Goal: Transaction & Acquisition: Purchase product/service

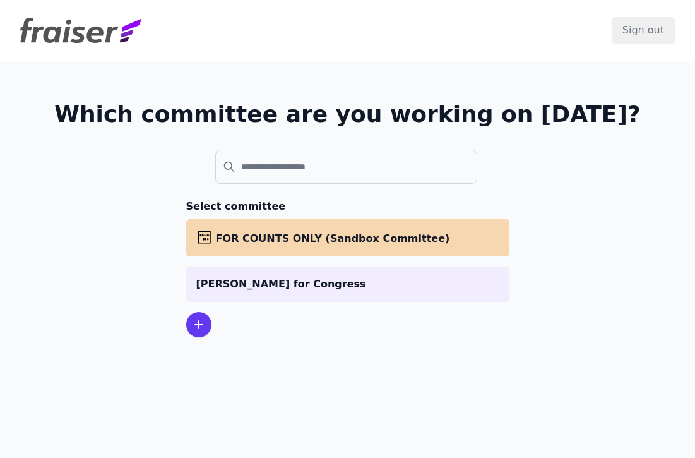
click at [198, 333] on div at bounding box center [198, 324] width 25 height 25
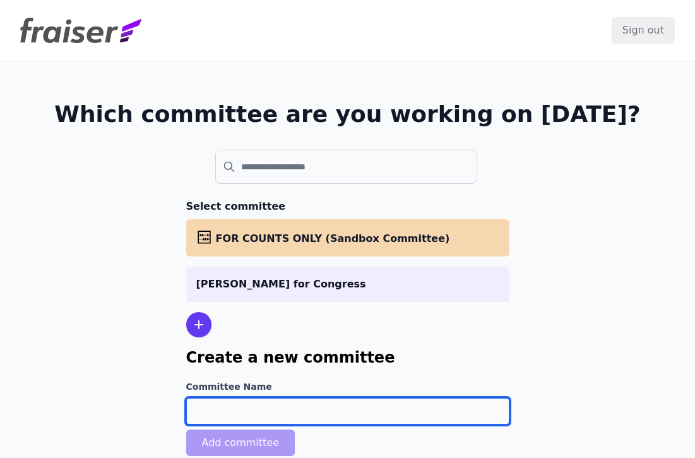
click at [243, 410] on input "Committee Name" at bounding box center [347, 411] width 323 height 27
type input "çliff"
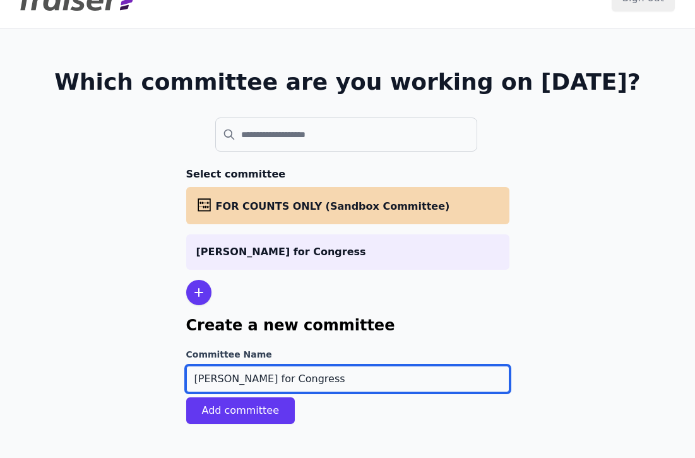
scroll to position [61, 0]
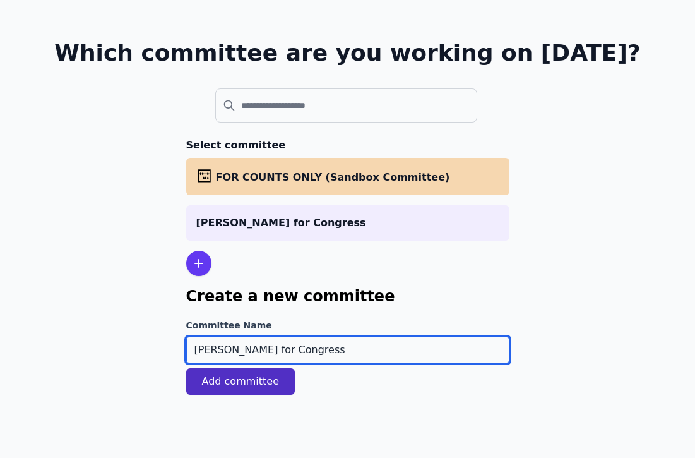
type input "[PERSON_NAME] for Congress"
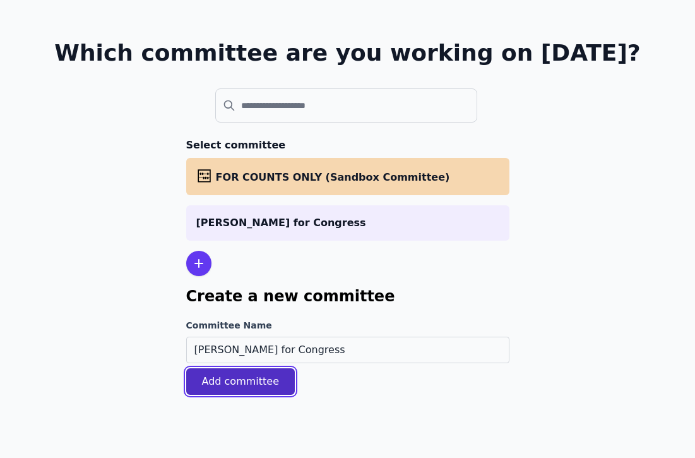
click at [251, 391] on button "Add committee" at bounding box center [240, 381] width 109 height 27
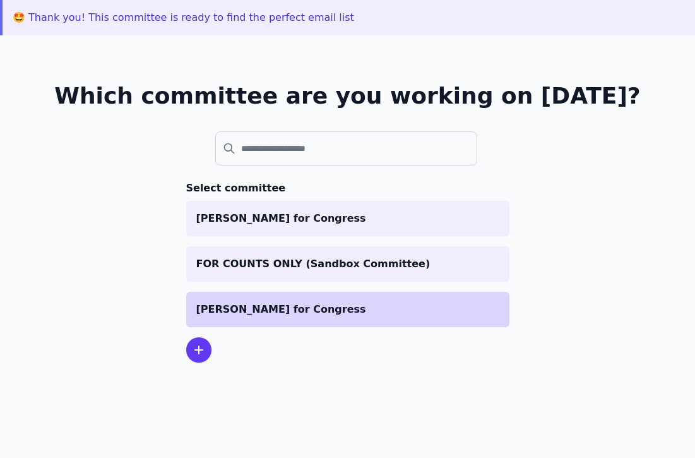
click at [222, 311] on p "[PERSON_NAME] for Congress" at bounding box center [347, 309] width 303 height 15
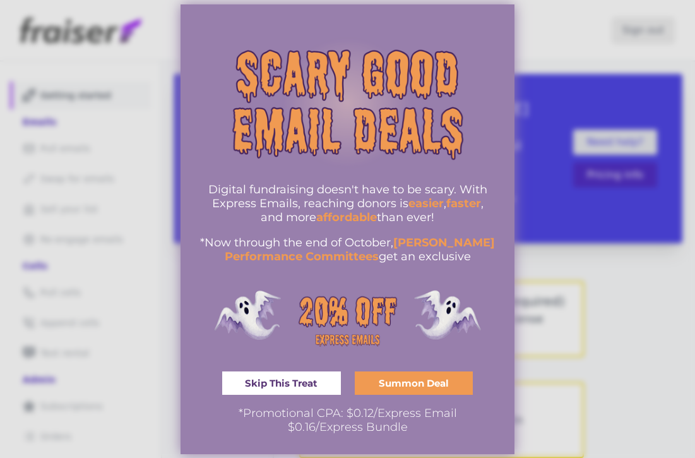
drag, startPoint x: 225, startPoint y: 183, endPoint x: 326, endPoint y: 232, distance: 112.7
click at [326, 232] on div "Digital fundraising doesn't have to be scary. With Express Emails, reaching don…" at bounding box center [347, 222] width 296 height 81
click at [470, 290] on img "information" at bounding box center [347, 319] width 296 height 89
click at [398, 379] on span "Summon Deal" at bounding box center [414, 382] width 70 height 9
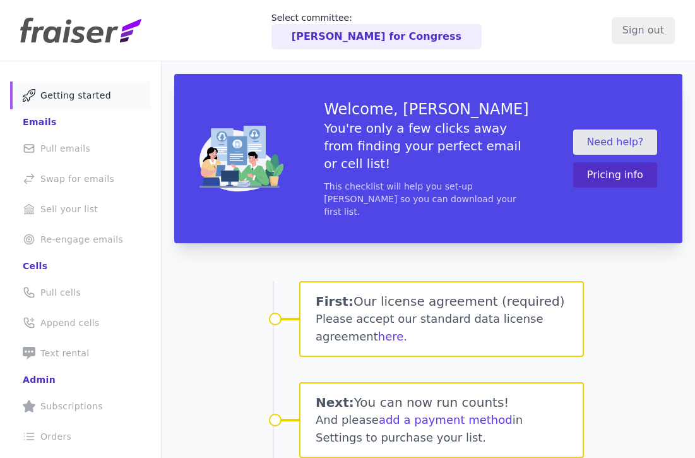
scroll to position [62, 0]
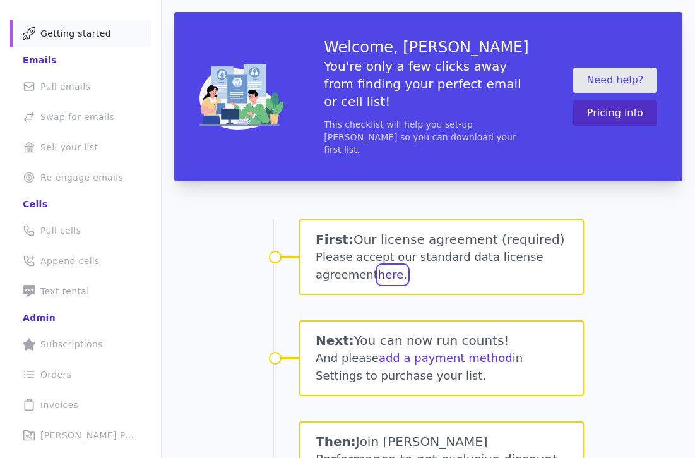
click at [384, 266] on button "here." at bounding box center [392, 275] width 29 height 18
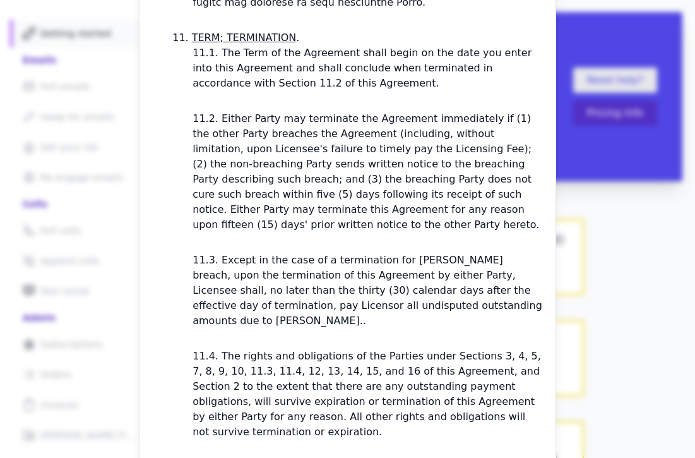
scroll to position [3949, 0]
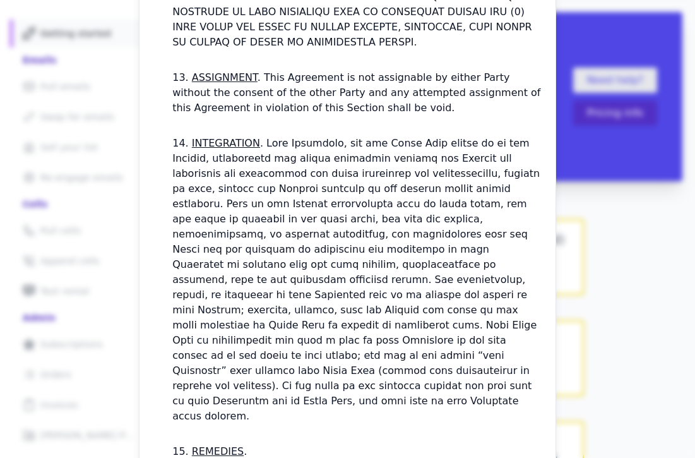
checkbox input "true"
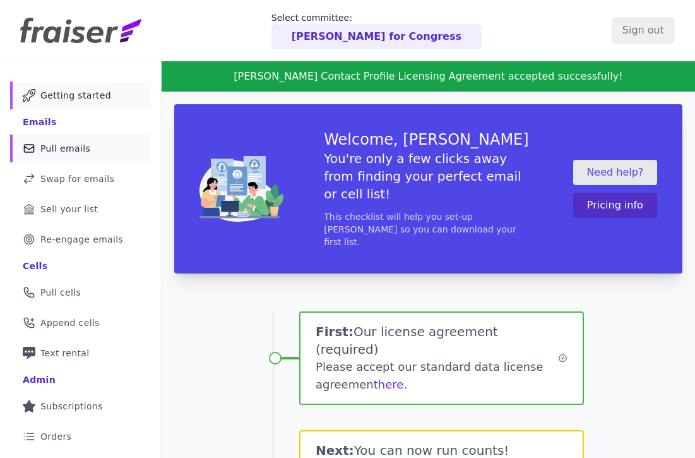
click at [59, 145] on span "Pull emails" at bounding box center [65, 148] width 50 height 13
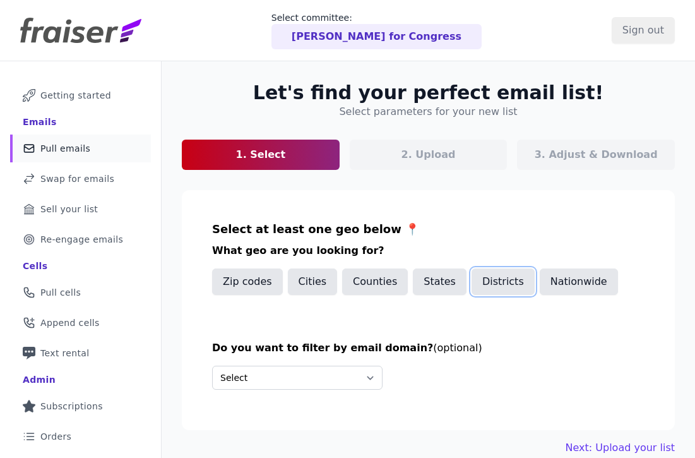
click at [488, 288] on button "Districts" at bounding box center [503, 281] width 63 height 27
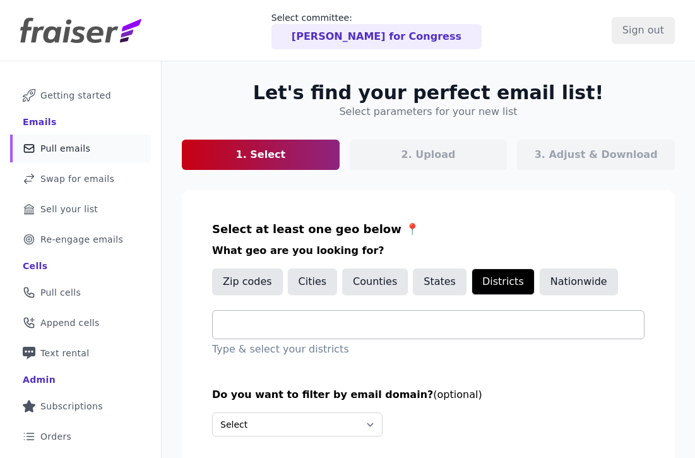
click at [331, 321] on input "text" at bounding box center [433, 324] width 421 height 15
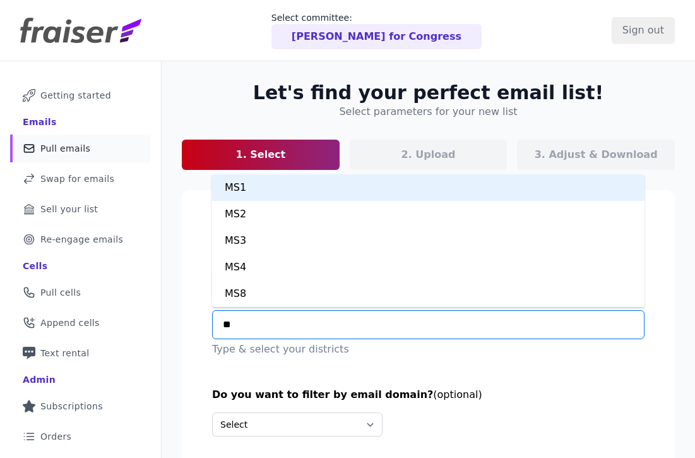
type input "***"
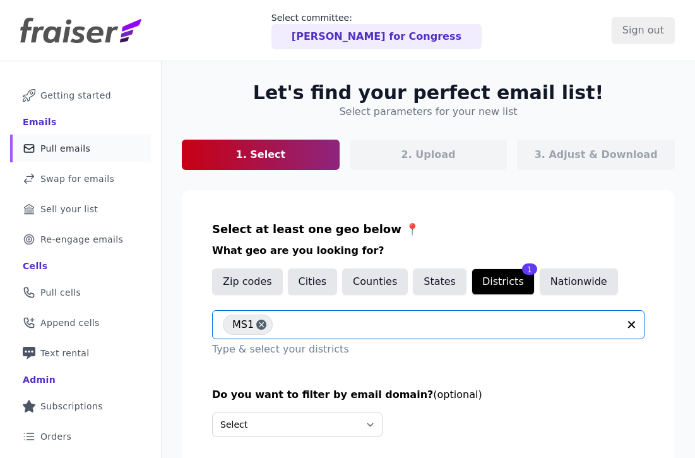
scroll to position [114, 0]
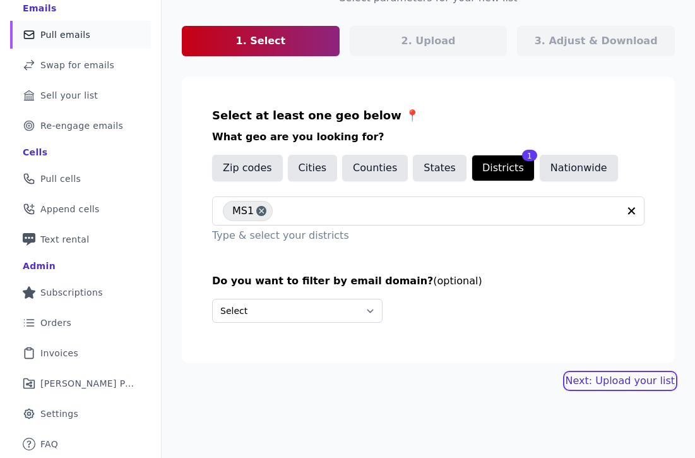
click at [635, 378] on link "Next: Upload your list" at bounding box center [620, 380] width 109 height 15
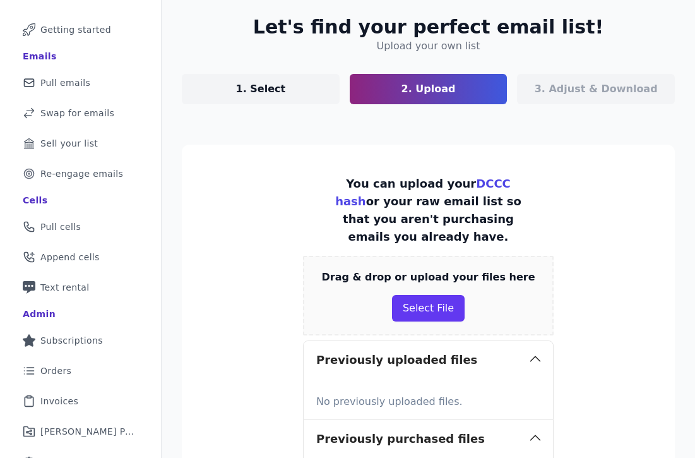
scroll to position [80, 0]
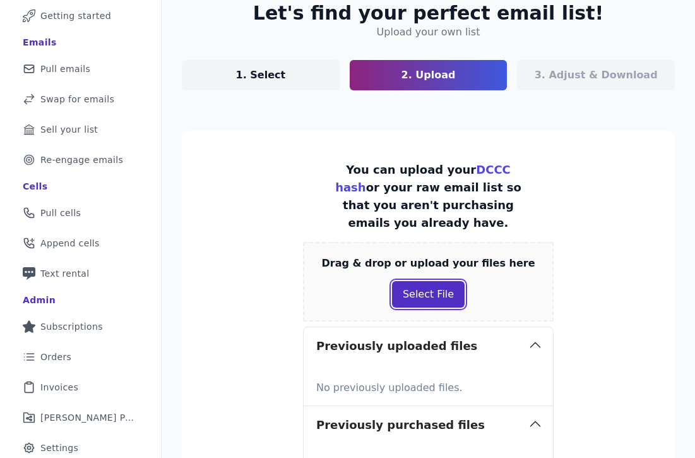
click at [444, 294] on button "Select File" at bounding box center [428, 294] width 73 height 27
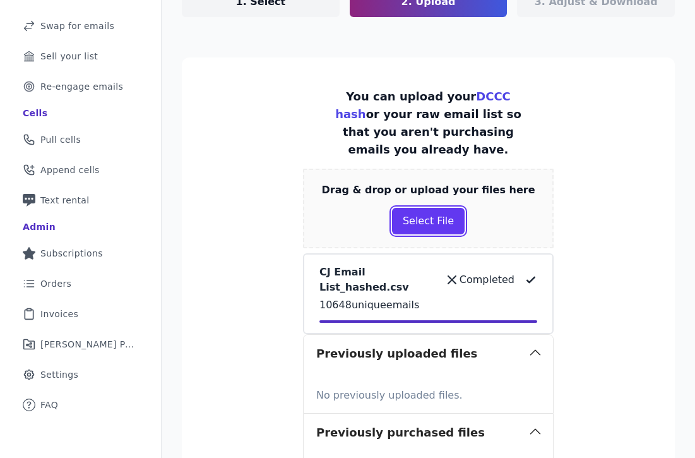
scroll to position [334, 0]
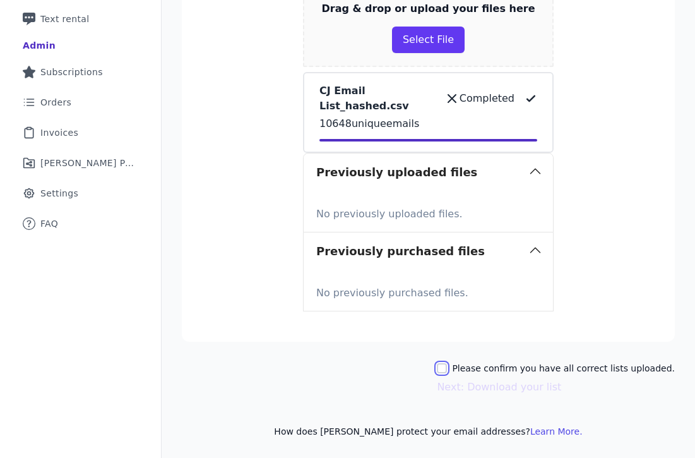
click at [447, 370] on input "Please confirm you have all correct lists uploaded." at bounding box center [442, 368] width 10 height 10
checkbox input "true"
click at [479, 386] on button "Next: Download your list" at bounding box center [499, 386] width 124 height 15
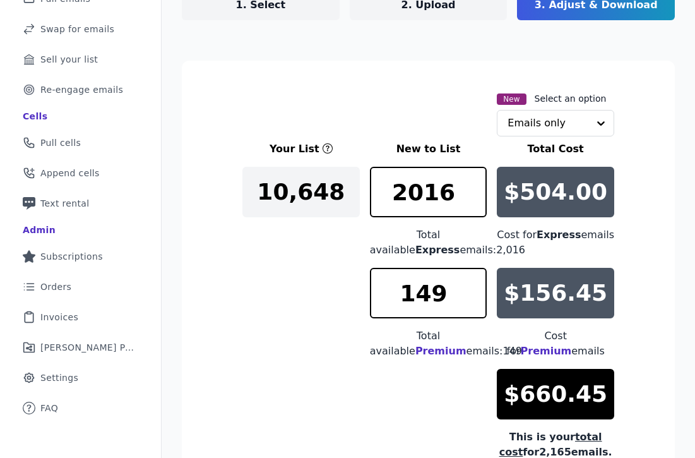
scroll to position [198, 0]
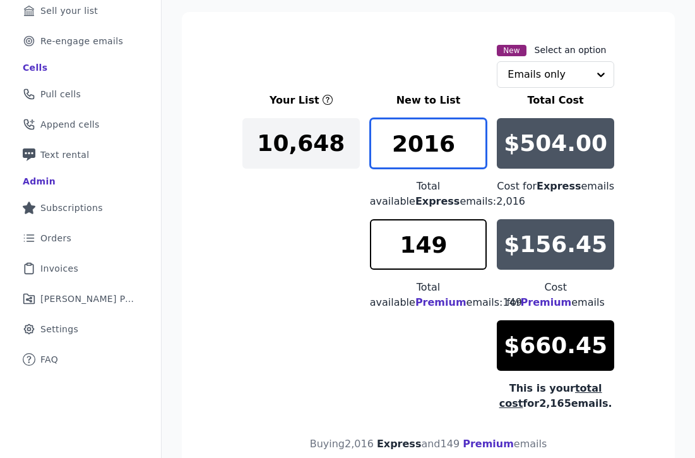
click at [419, 137] on input "2016" at bounding box center [428, 143] width 117 height 51
click at [311, 162] on div "10,648" at bounding box center [300, 143] width 117 height 51
click at [287, 280] on div "Your List New to List Total Cost 10,648 2016 Total available Express emails: 2,…" at bounding box center [428, 252] width 372 height 318
click at [568, 70] on input "text" at bounding box center [548, 74] width 81 height 25
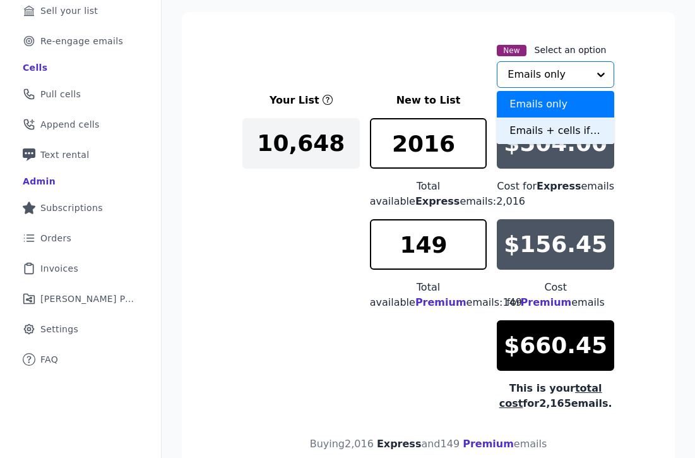
click at [545, 133] on div "Emails + cells if available" at bounding box center [555, 130] width 117 height 27
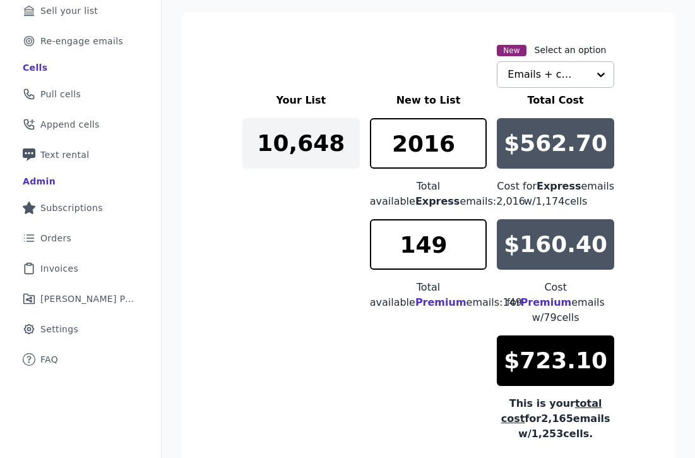
scroll to position [315, 0]
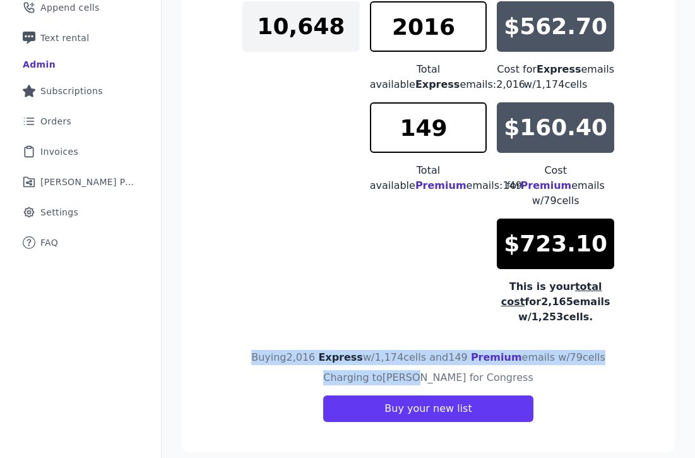
drag, startPoint x: 418, startPoint y: 358, endPoint x: 360, endPoint y: 328, distance: 65.5
click at [360, 328] on section "New Select an option Emails + cells if available Your List New to List Total Co…" at bounding box center [428, 173] width 493 height 557
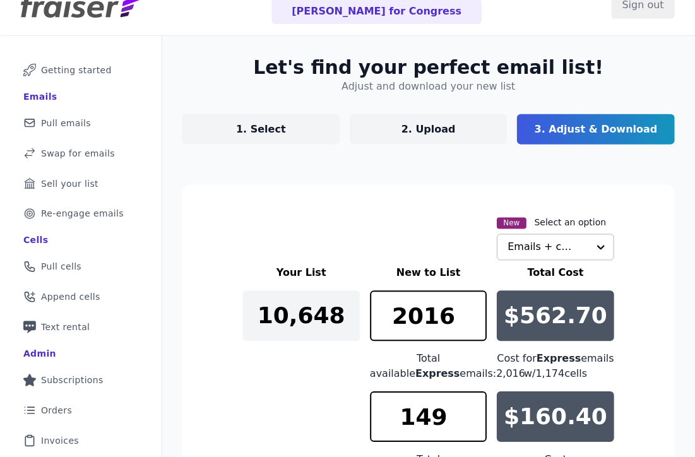
scroll to position [4, 0]
